Goal: Transaction & Acquisition: Download file/media

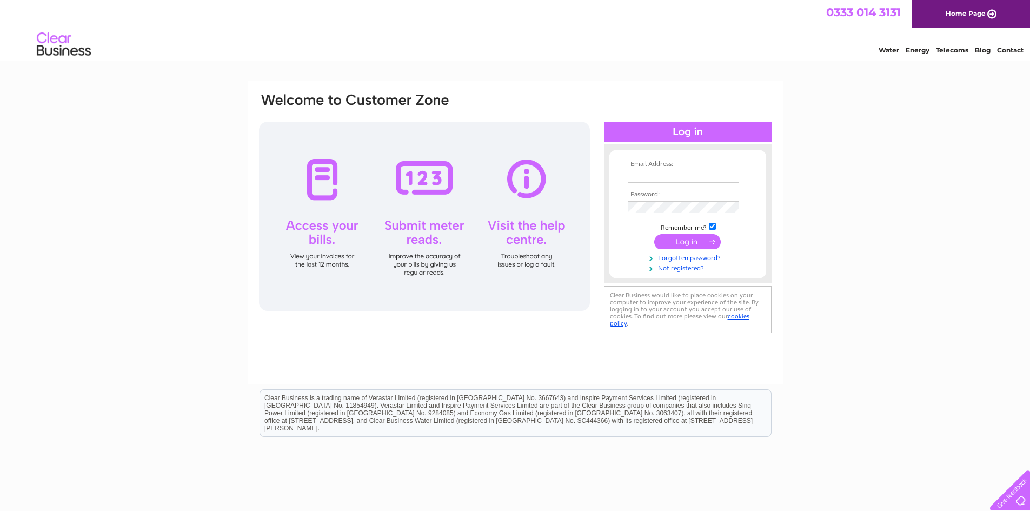
type input "[EMAIL_ADDRESS][DOMAIN_NAME]"
click at [684, 243] on input "submit" at bounding box center [687, 241] width 66 height 15
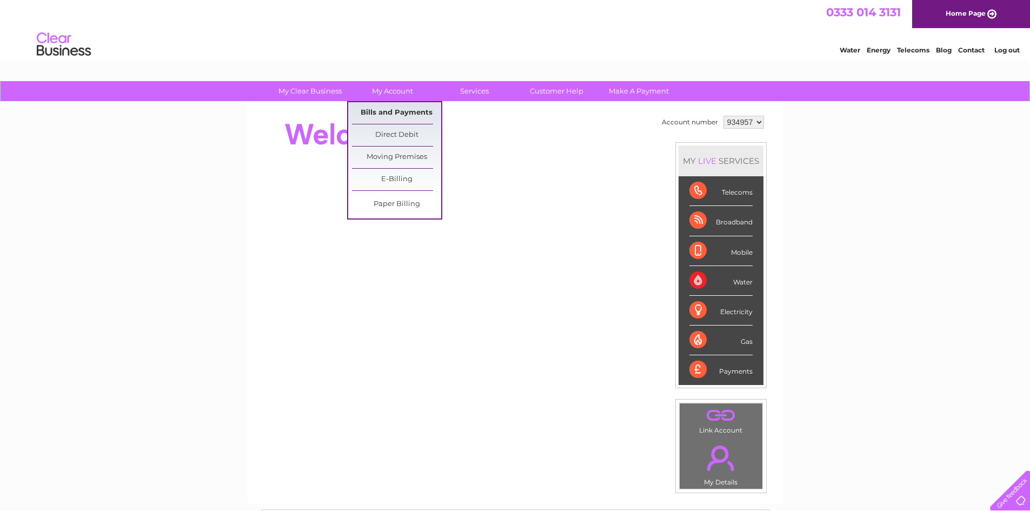
click at [390, 113] on link "Bills and Payments" at bounding box center [396, 113] width 89 height 22
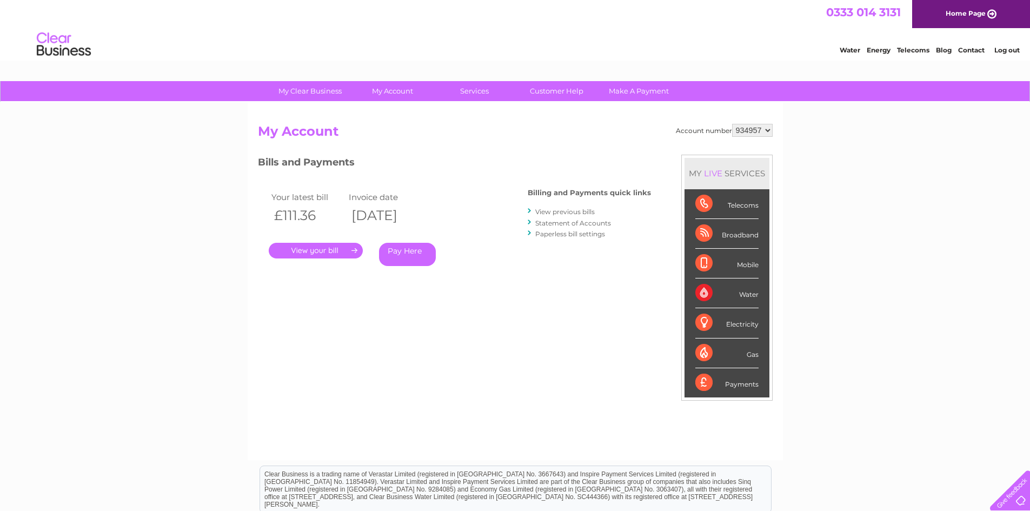
click at [319, 248] on link "." at bounding box center [316, 251] width 94 height 16
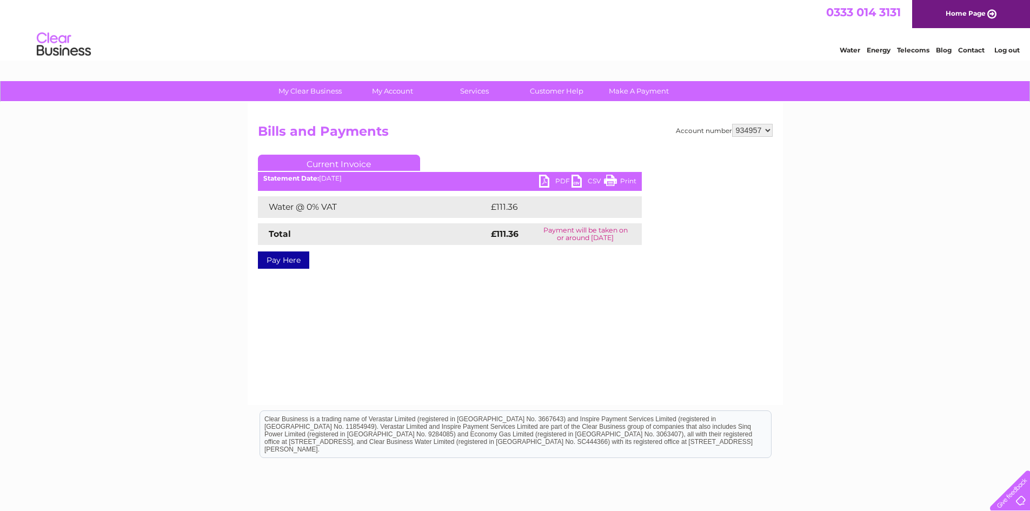
click at [541, 180] on link "PDF" at bounding box center [555, 183] width 32 height 16
